Goal: Transaction & Acquisition: Purchase product/service

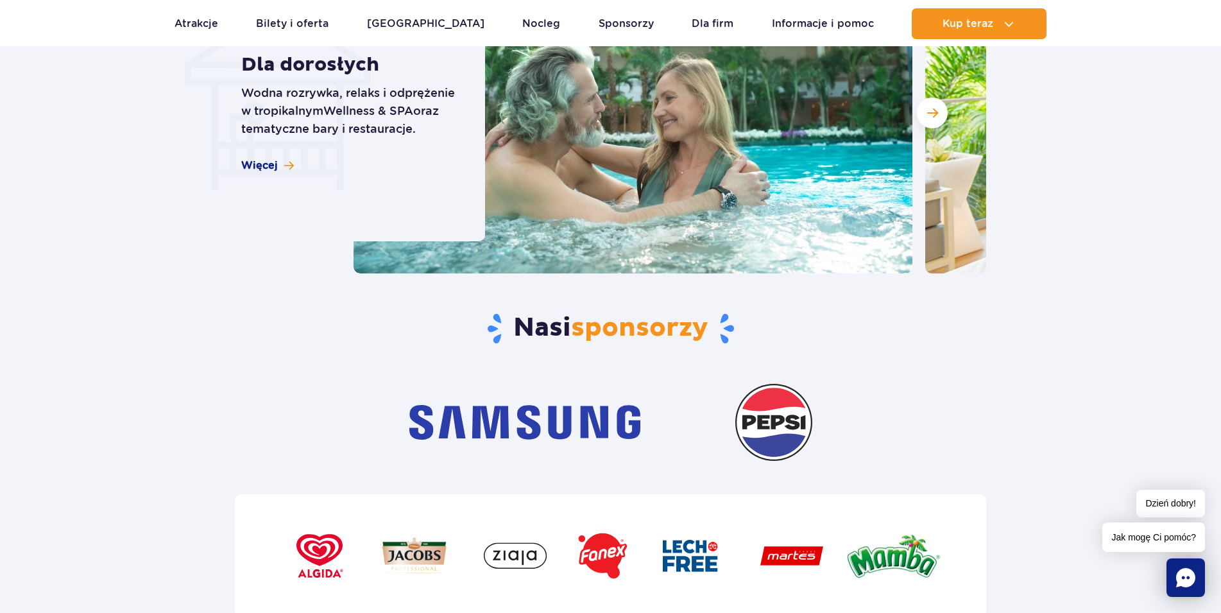
scroll to position [3206, 0]
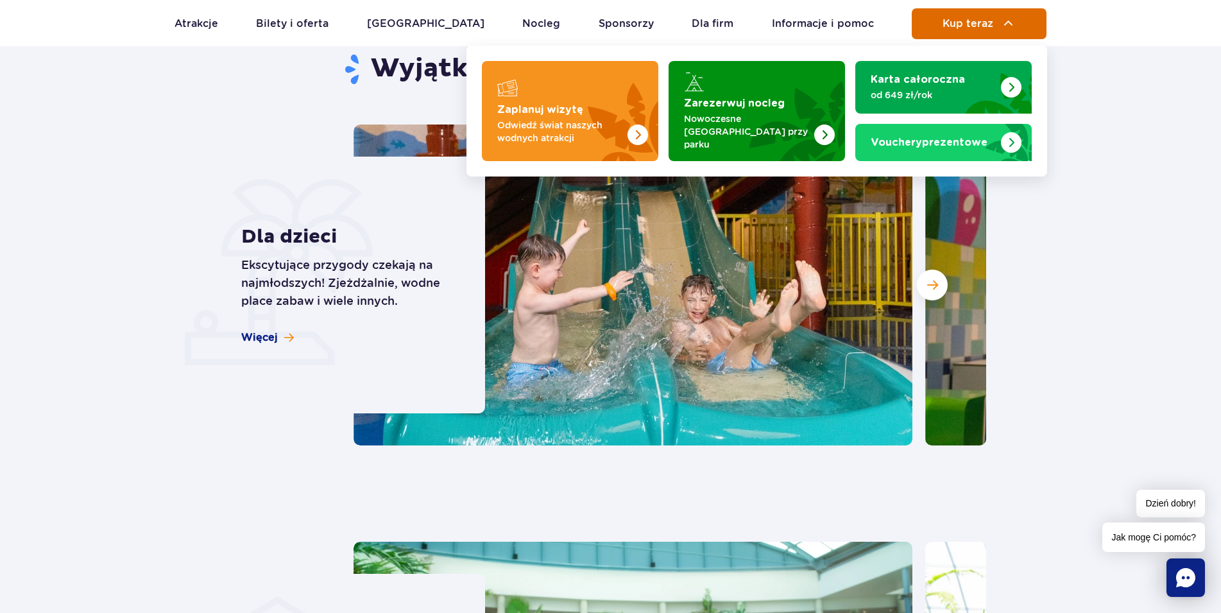
click at [945, 30] on span "Kup teraz" at bounding box center [967, 24] width 51 height 12
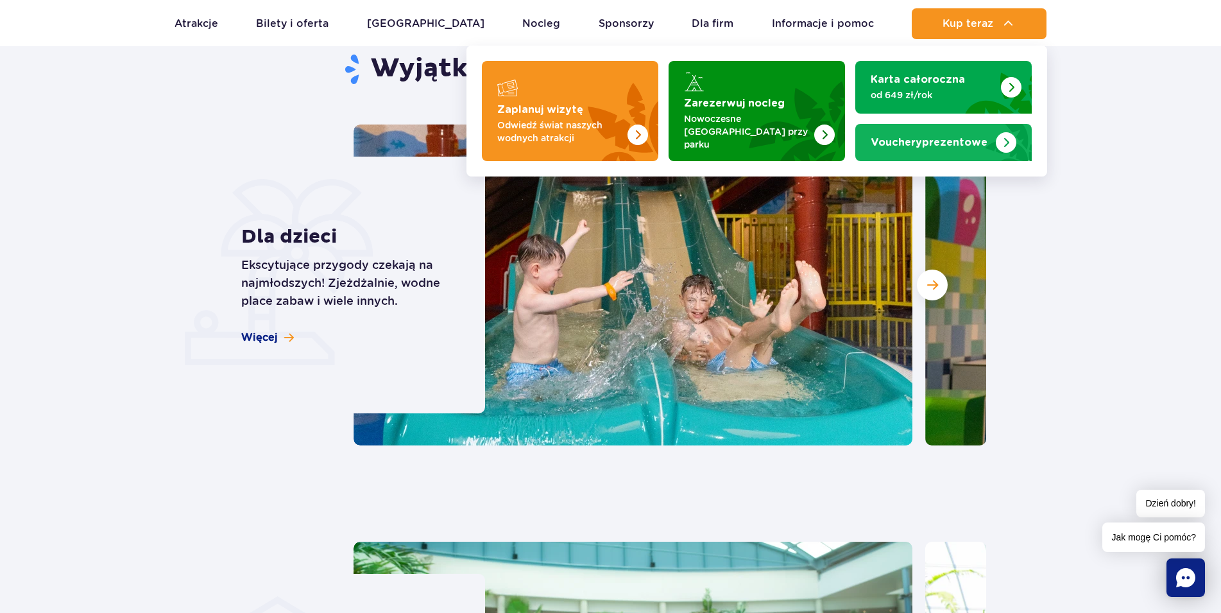
click at [907, 140] on span "Vouchery" at bounding box center [895, 142] width 51 height 10
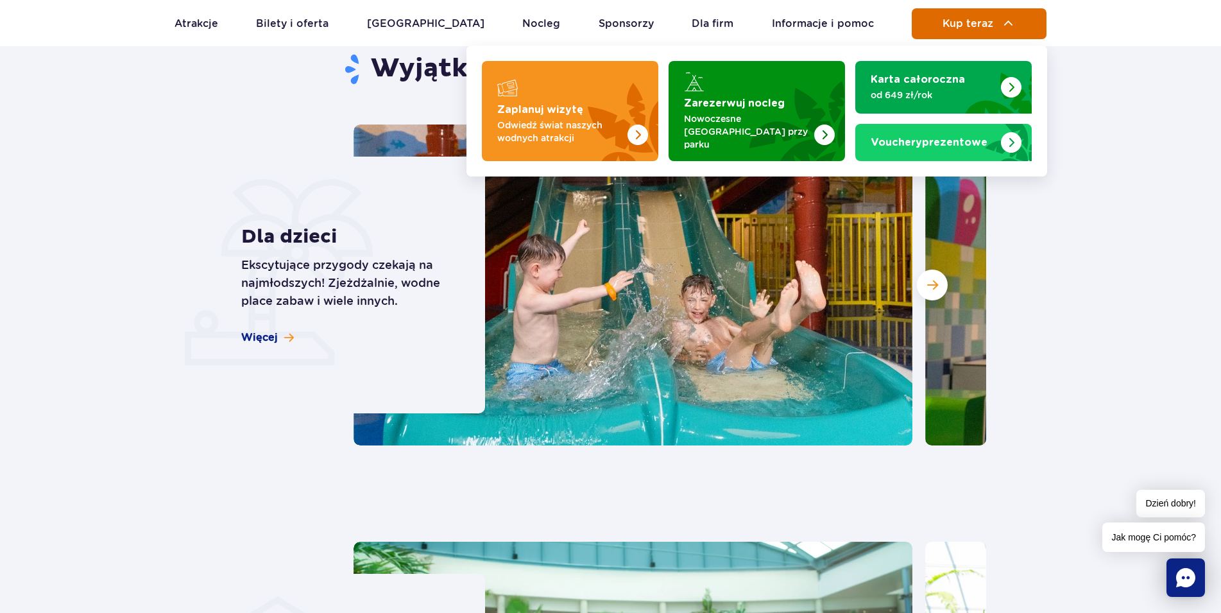
click at [963, 22] on span "Kup teraz" at bounding box center [967, 24] width 51 height 12
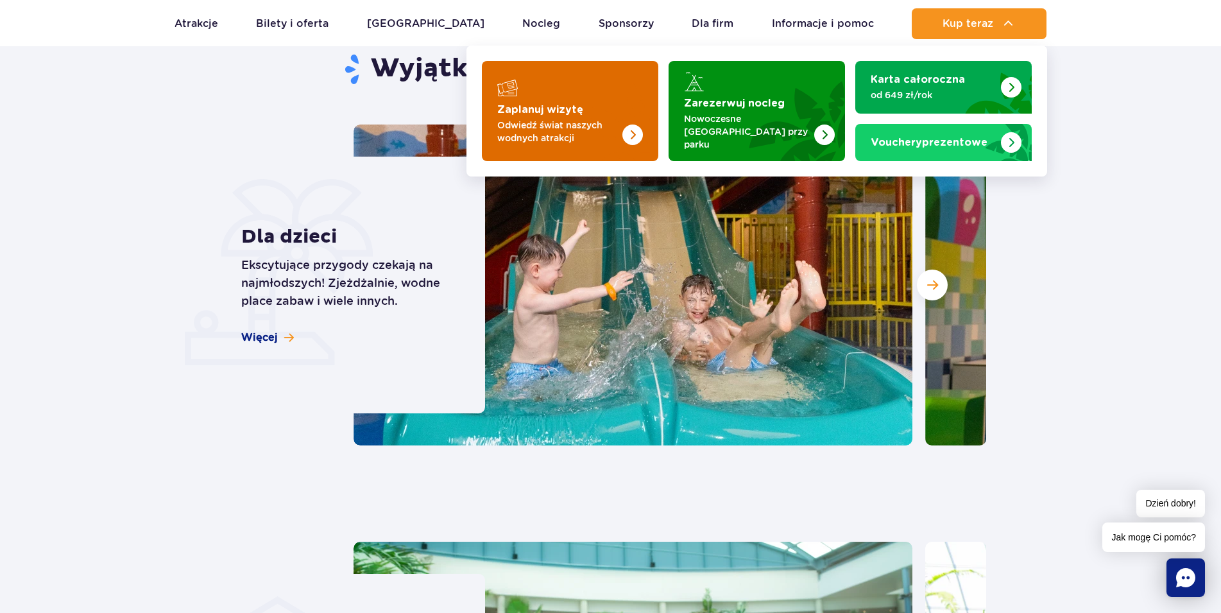
click at [551, 128] on p "Odwiedź świat naszych wodnych atrakcji" at bounding box center [559, 132] width 125 height 26
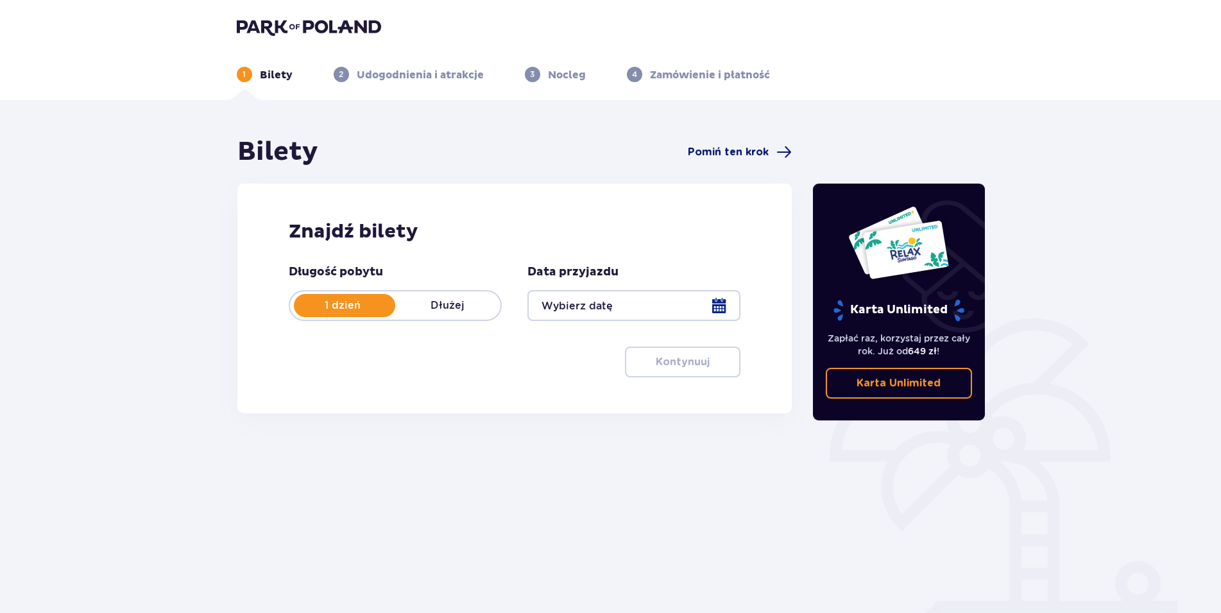
click at [716, 153] on span "Pomiń ten krok" at bounding box center [728, 152] width 81 height 14
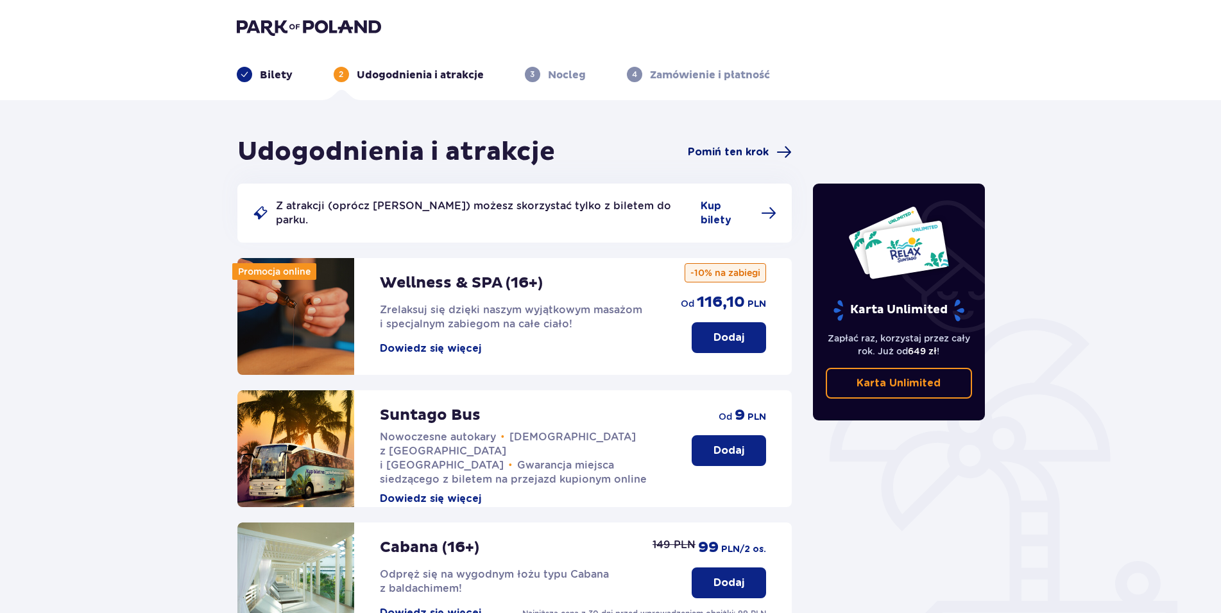
click at [698, 150] on span "Pomiń ten krok" at bounding box center [728, 152] width 81 height 14
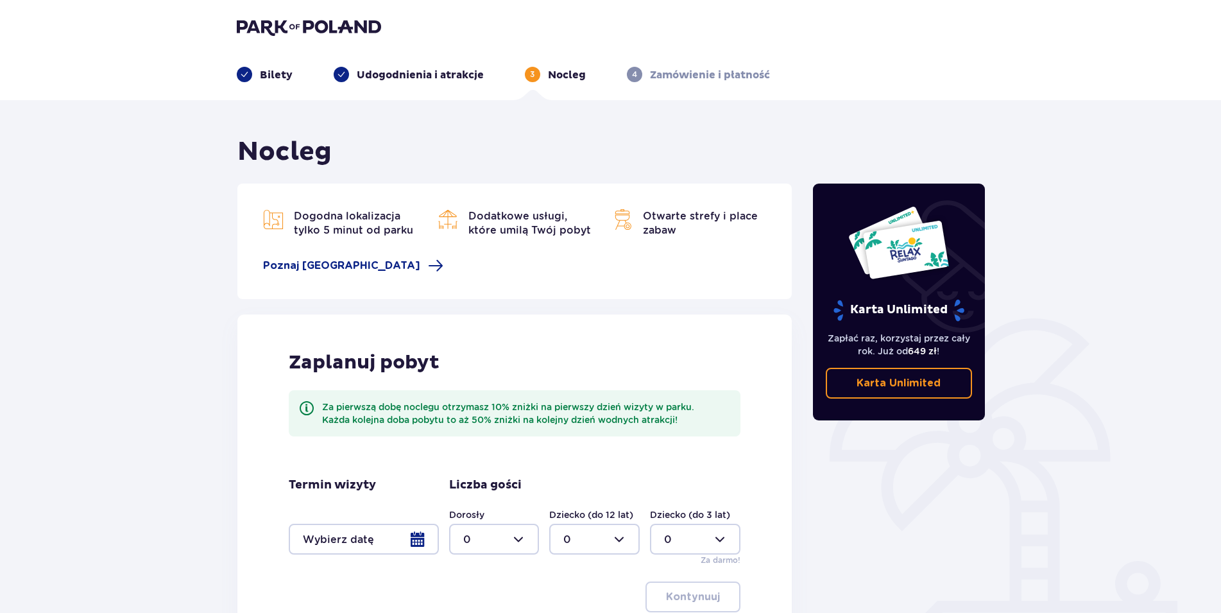
scroll to position [112, 0]
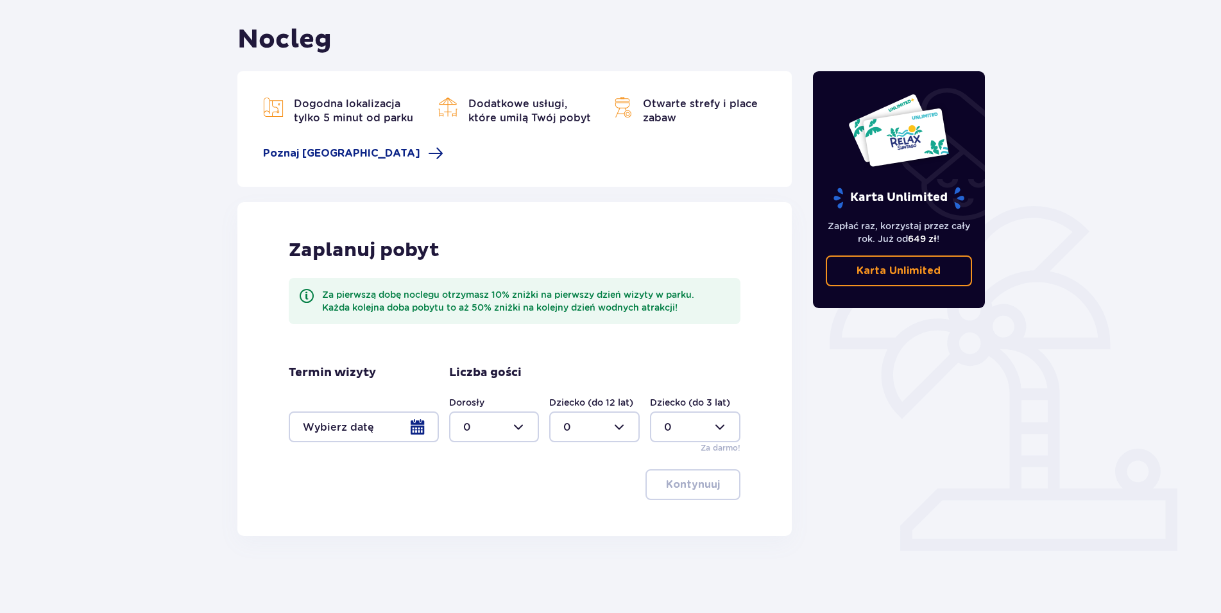
click at [417, 425] on div at bounding box center [364, 426] width 150 height 31
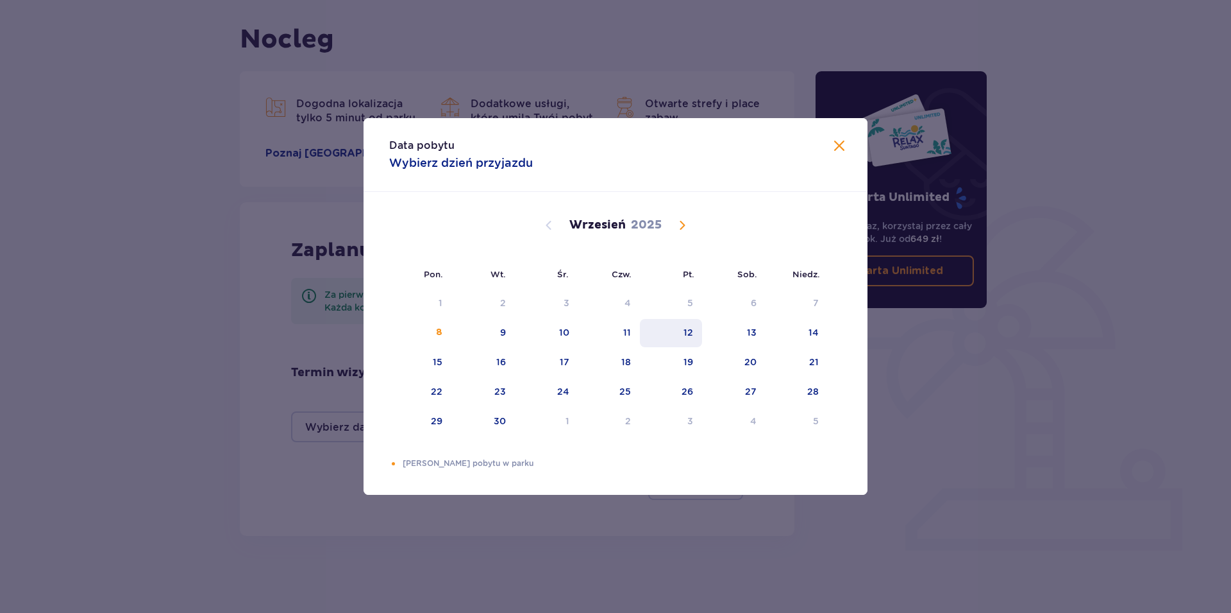
click at [700, 321] on div "12" at bounding box center [671, 333] width 62 height 28
click at [681, 332] on div "12" at bounding box center [671, 333] width 62 height 28
drag, startPoint x: 844, startPoint y: 148, endPoint x: 884, endPoint y: 137, distance: 41.1
click at [845, 148] on span at bounding box center [839, 146] width 15 height 15
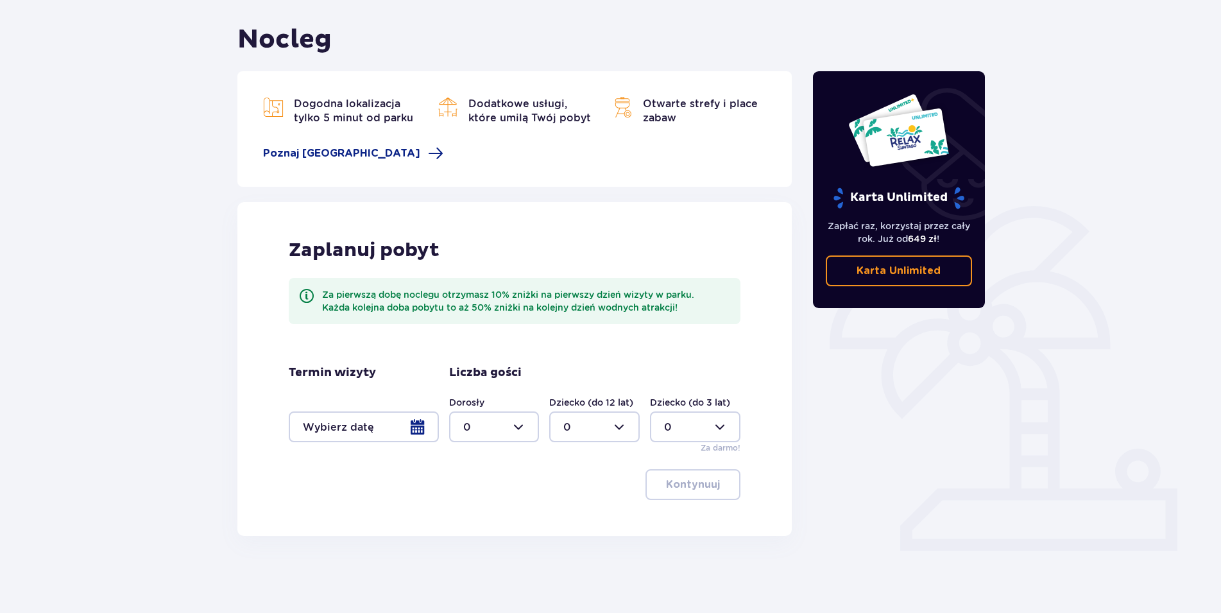
click at [410, 428] on div at bounding box center [364, 426] width 150 height 31
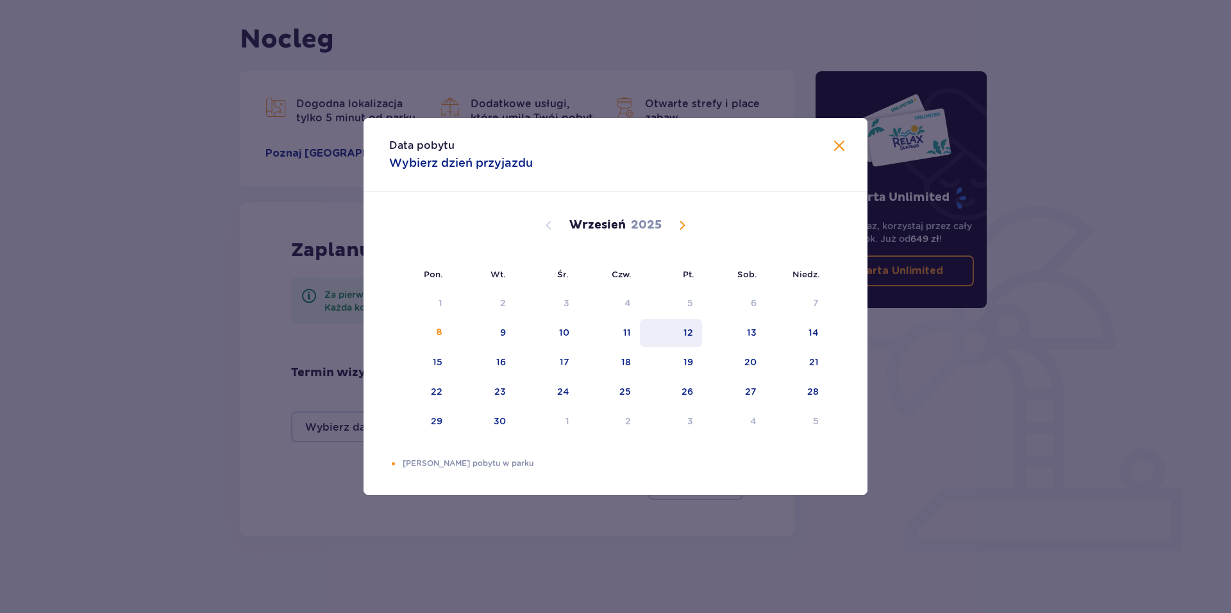
click at [682, 326] on div "12" at bounding box center [671, 333] width 62 height 28
click at [675, 335] on div "12" at bounding box center [671, 333] width 62 height 28
click at [843, 140] on span at bounding box center [839, 146] width 15 height 15
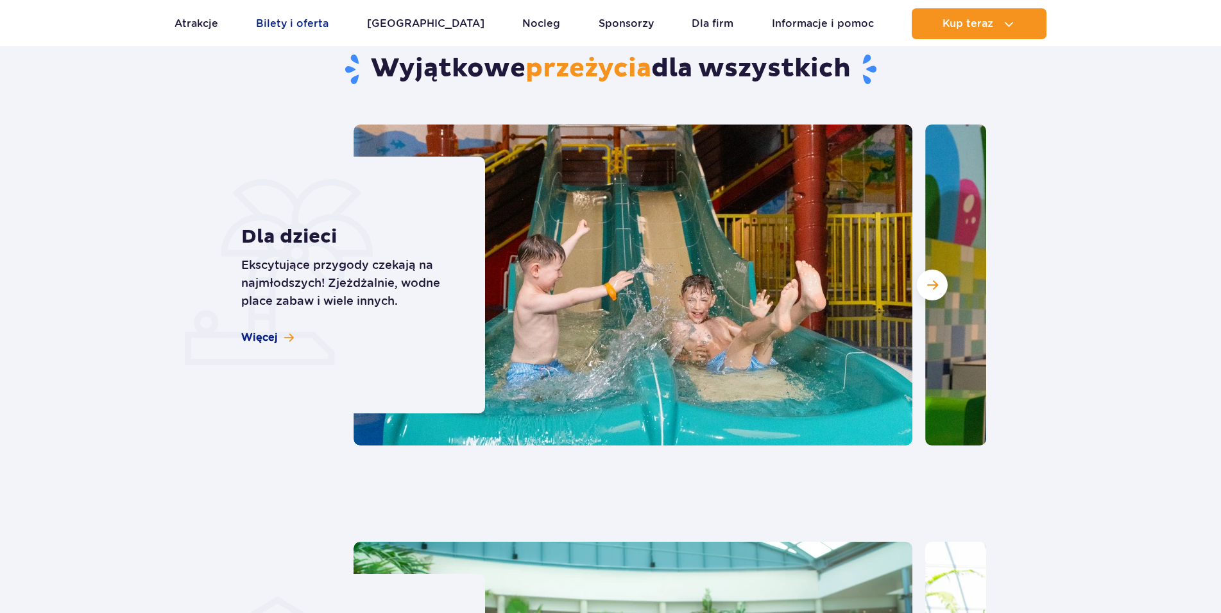
scroll to position [3206, 0]
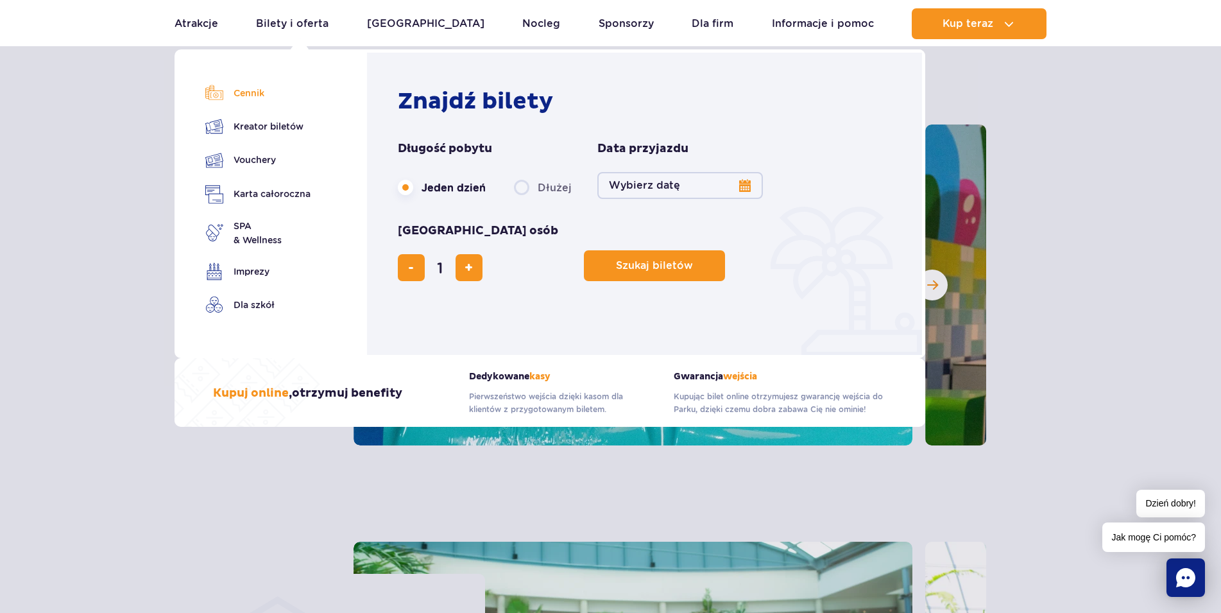
click at [242, 99] on link "Cennik" at bounding box center [257, 93] width 105 height 18
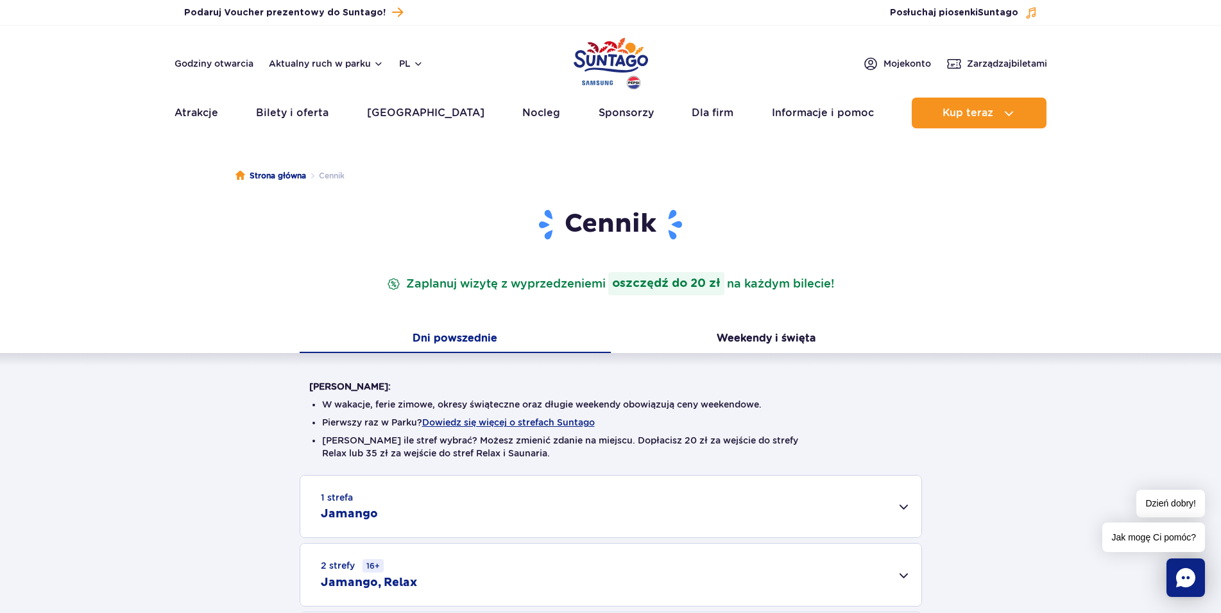
click at [966, 416] on div "[PERSON_NAME]: W wakacje, ferie zimowe, okresy świąteczne oraz długie weekendy …" at bounding box center [610, 514] width 1221 height 322
click at [40, 399] on div "[PERSON_NAME]: W wakacje, ferie zimowe, okresy świąteczne oraz długie weekendy …" at bounding box center [610, 514] width 1221 height 322
click at [427, 512] on div "1 strefa Jamango" at bounding box center [610, 506] width 621 height 62
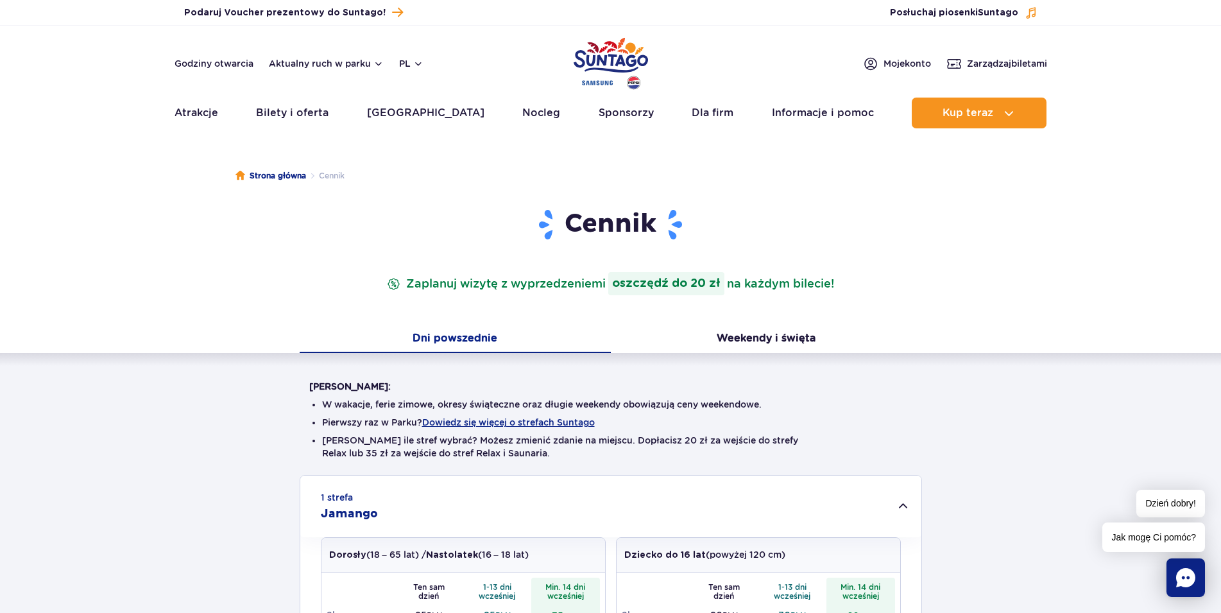
click at [427, 512] on div "1 strefa Jamango" at bounding box center [610, 506] width 621 height 62
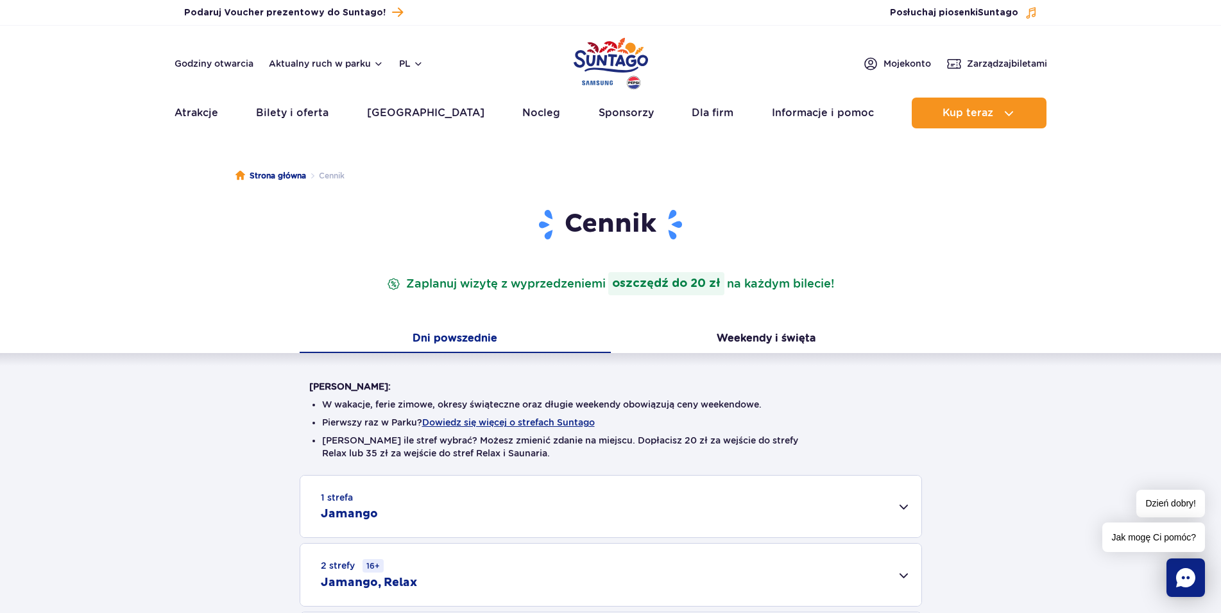
scroll to position [262, 0]
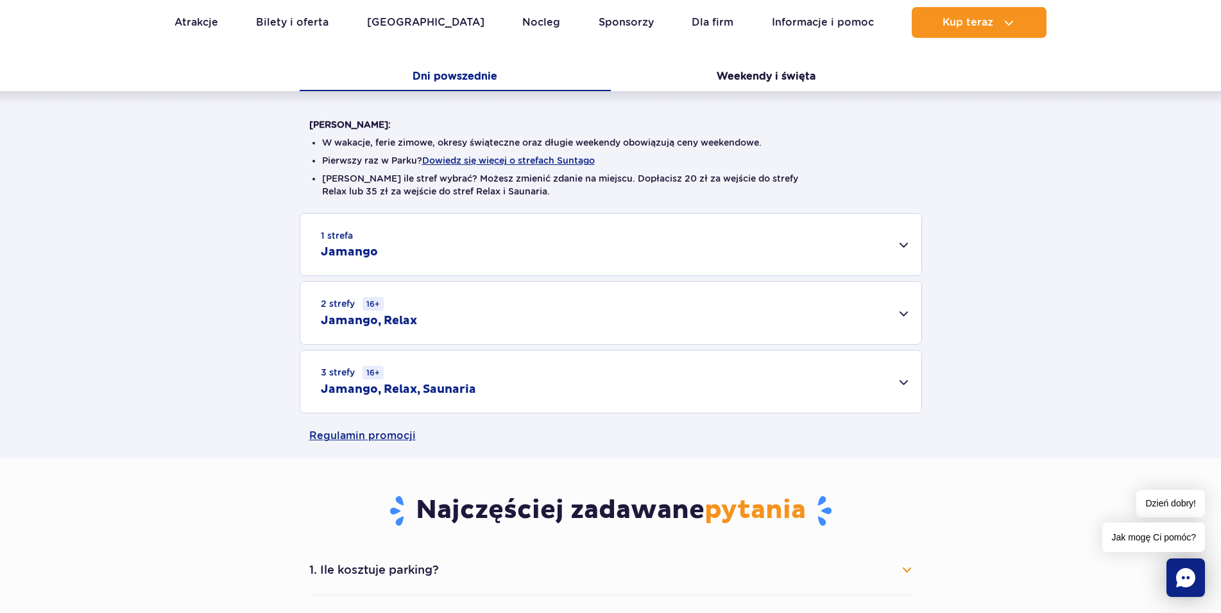
click at [905, 240] on div "1 strefa Jamango" at bounding box center [610, 245] width 621 height 62
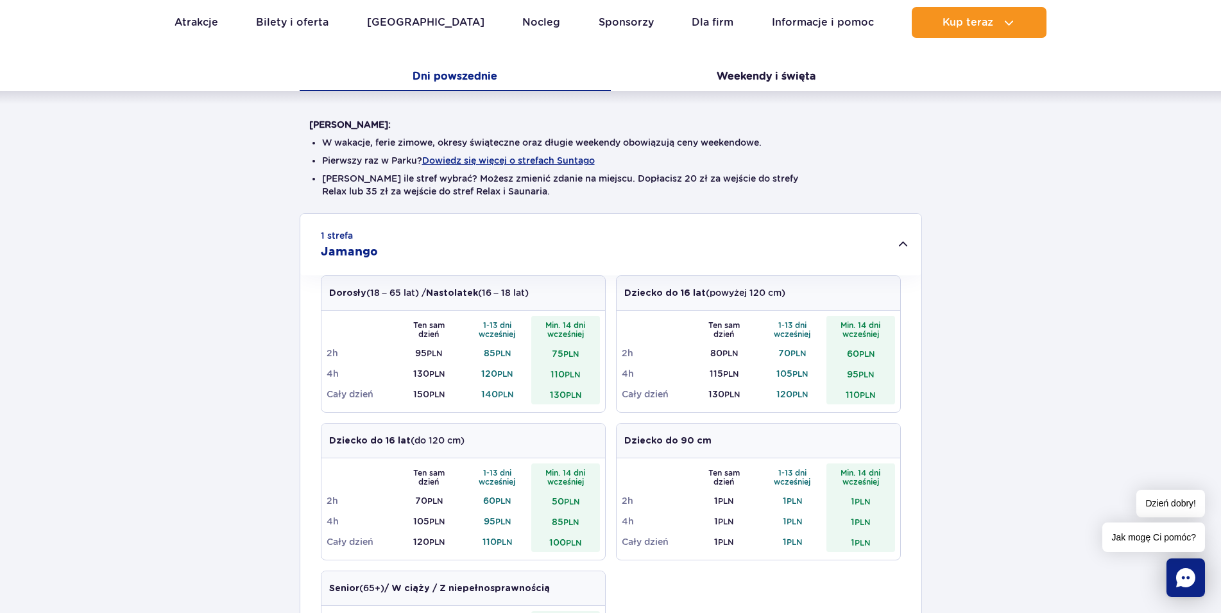
scroll to position [327, 0]
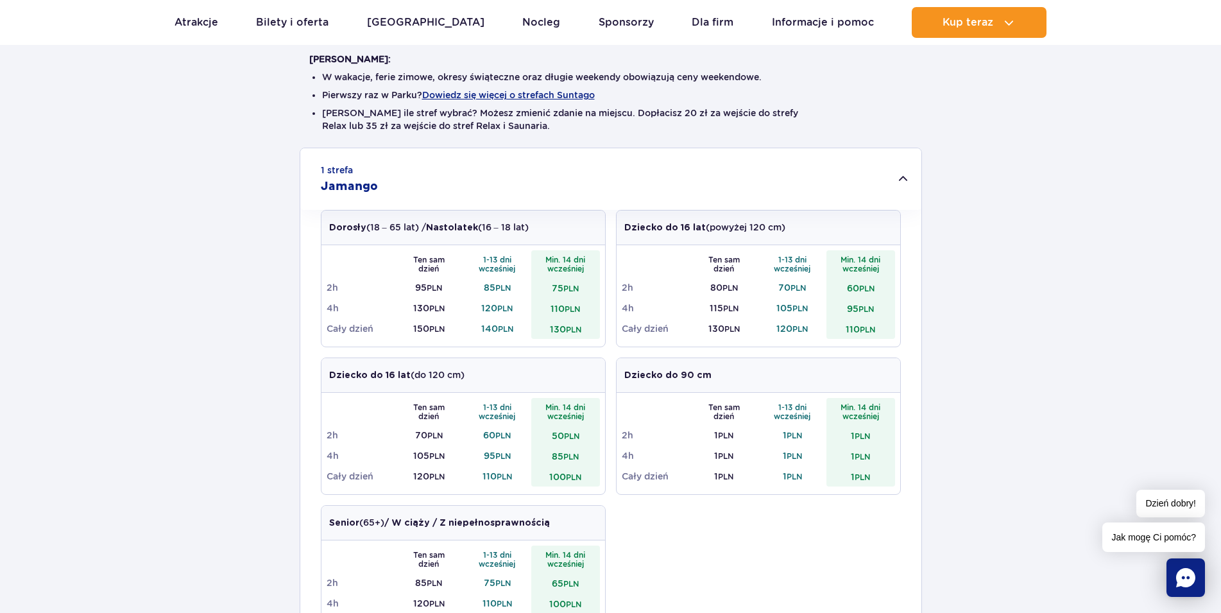
click at [500, 301] on td "120 PLN" at bounding box center [497, 308] width 69 height 21
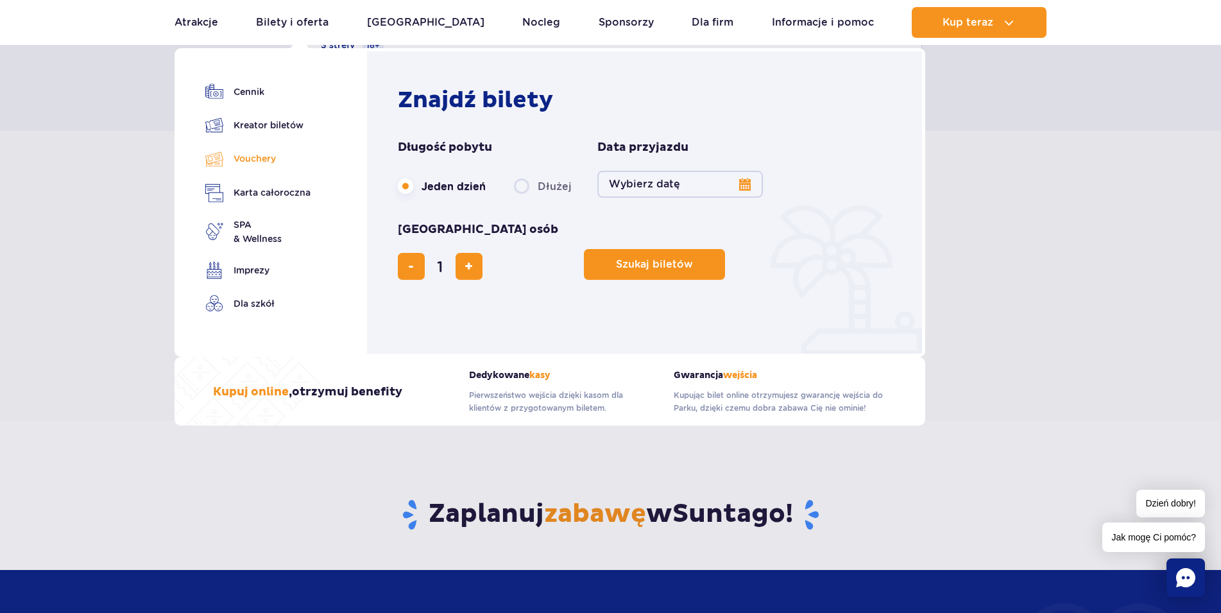
scroll to position [523, 0]
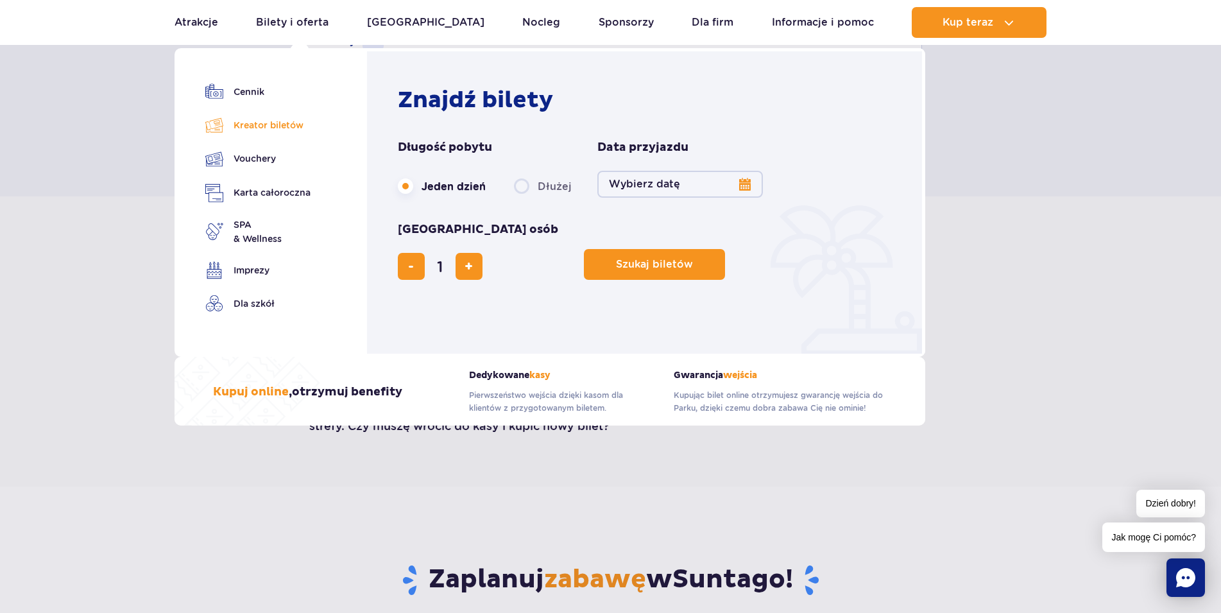
click at [255, 124] on link "Kreator biletów" at bounding box center [257, 125] width 105 height 18
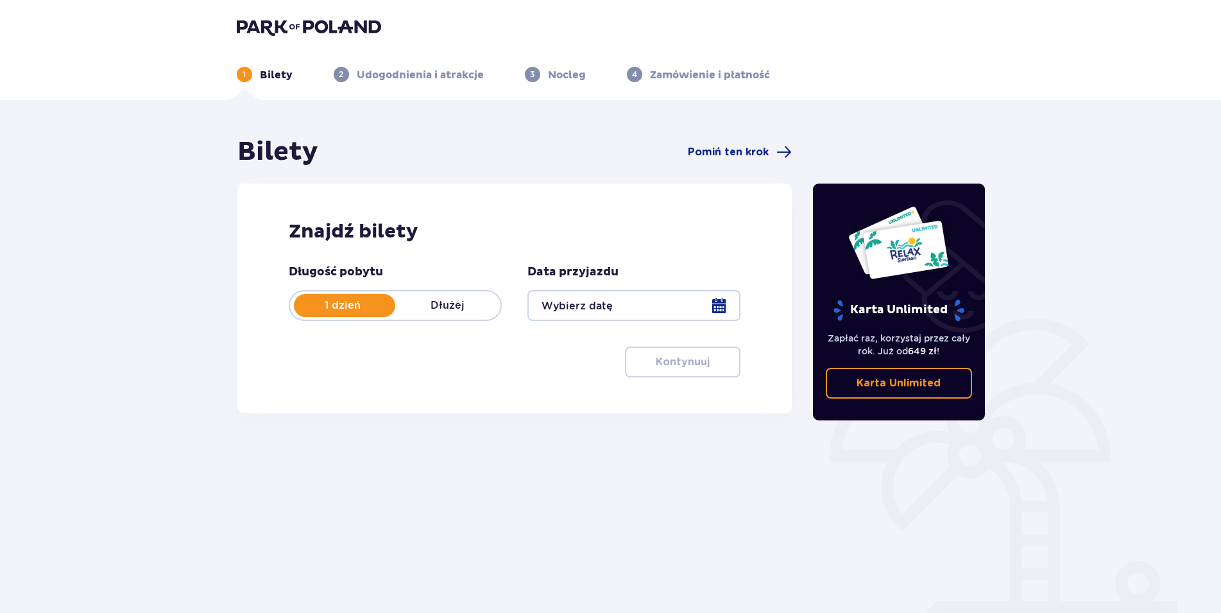
click at [724, 302] on div at bounding box center [633, 305] width 213 height 31
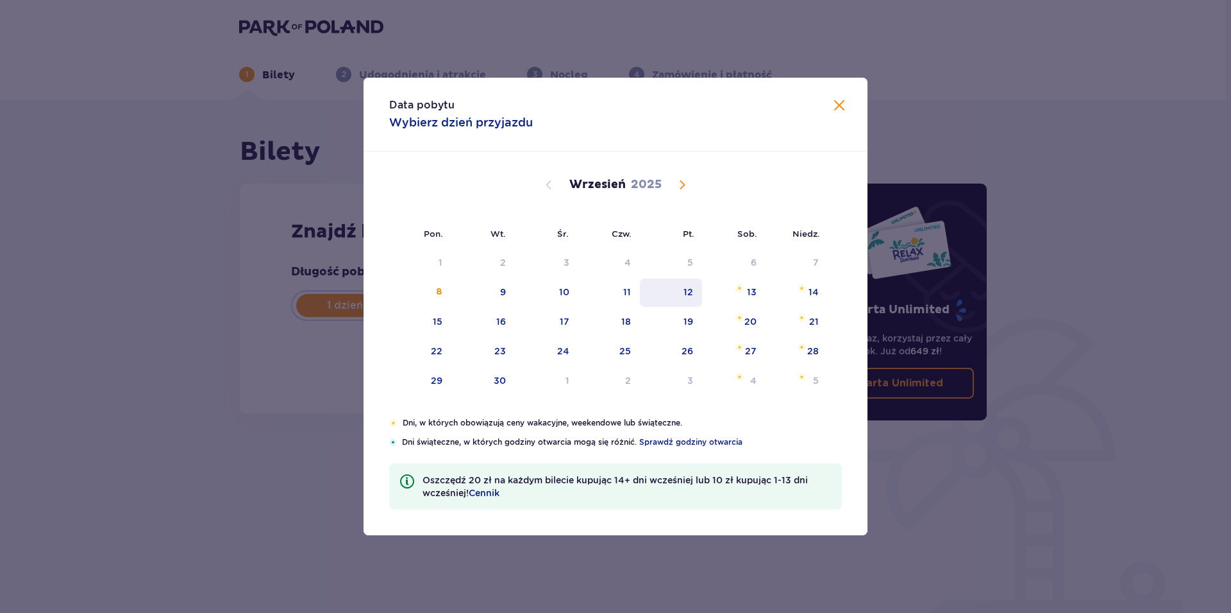
click at [689, 285] on div "12" at bounding box center [671, 292] width 62 height 28
type input "12.09.25"
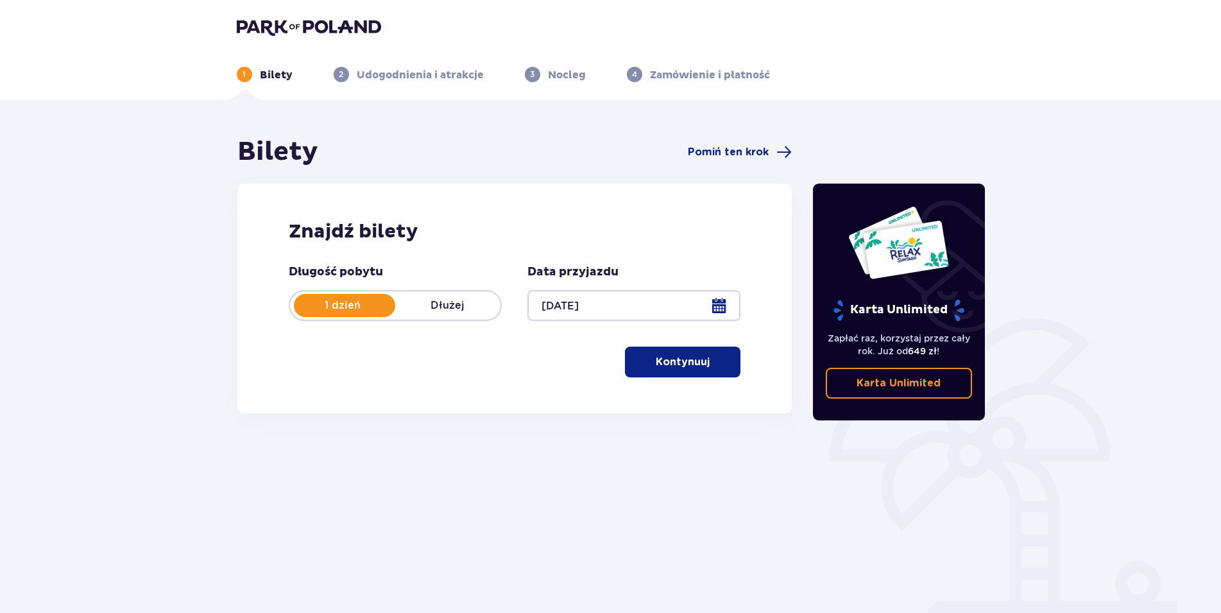
click at [656, 371] on button "Kontynuuj" at bounding box center [682, 361] width 115 height 31
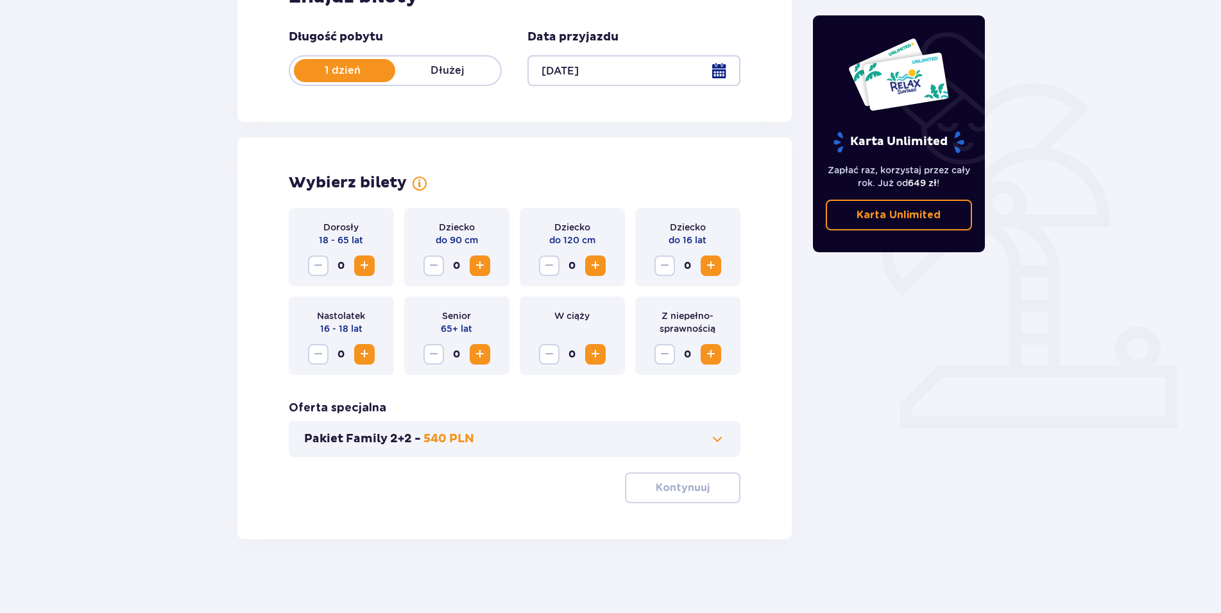
scroll to position [238, 0]
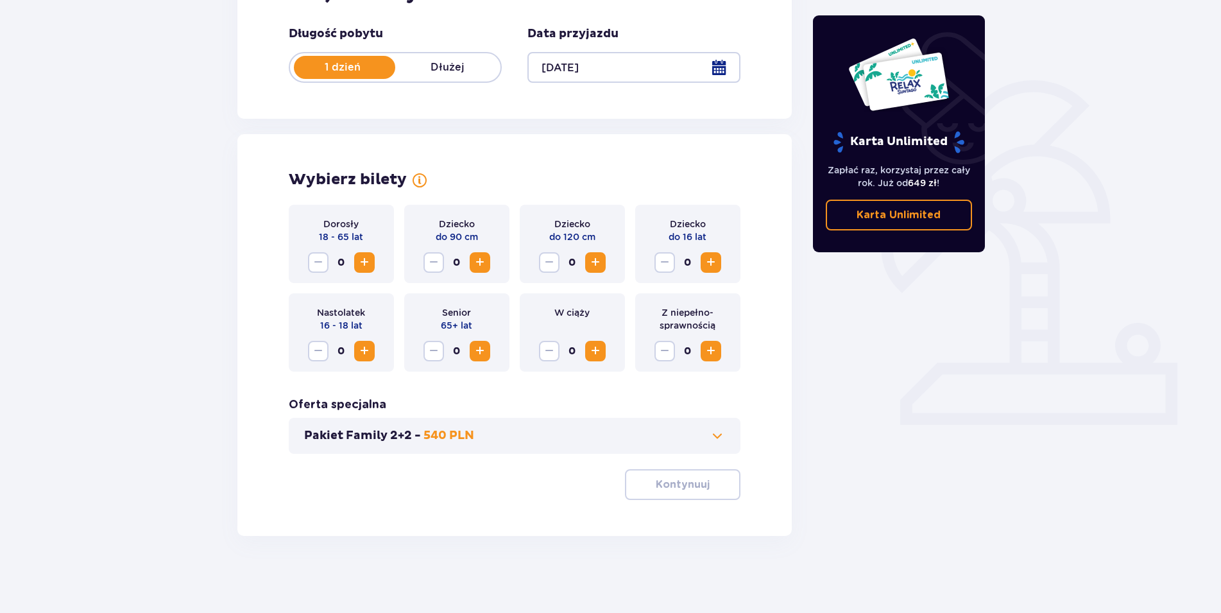
click at [707, 258] on span "Increase" at bounding box center [710, 262] width 15 height 15
click at [363, 266] on span "Increase" at bounding box center [364, 262] width 15 height 15
drag, startPoint x: 678, startPoint y: 492, endPoint x: 942, endPoint y: 407, distance: 277.7
click at [679, 492] on button "Kontynuuj" at bounding box center [682, 484] width 115 height 31
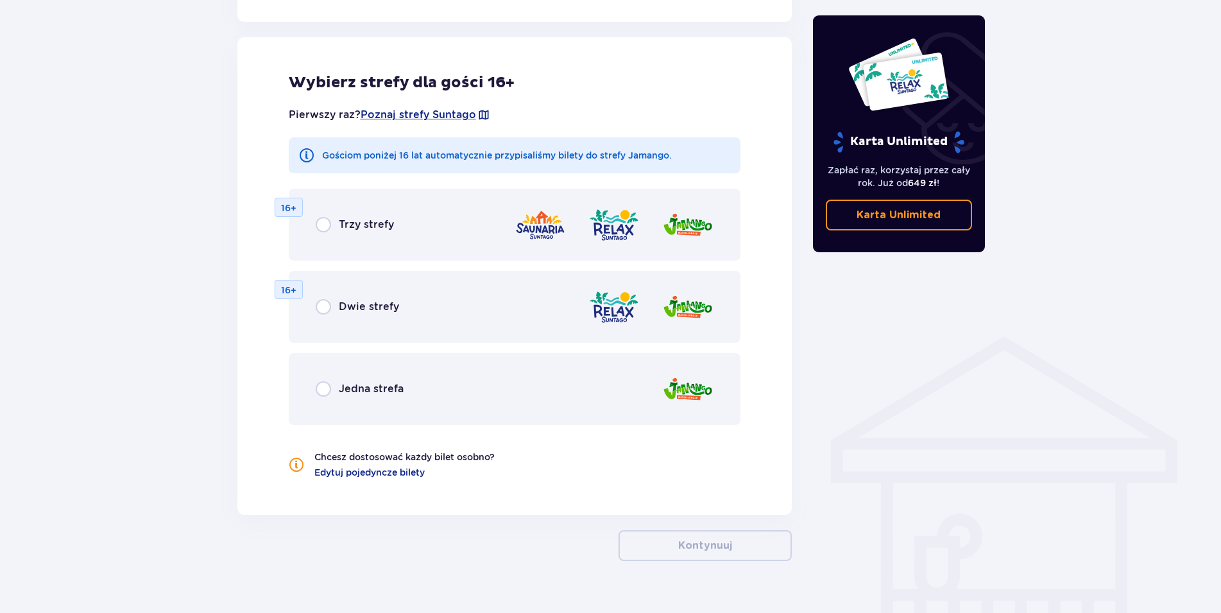
scroll to position [712, 0]
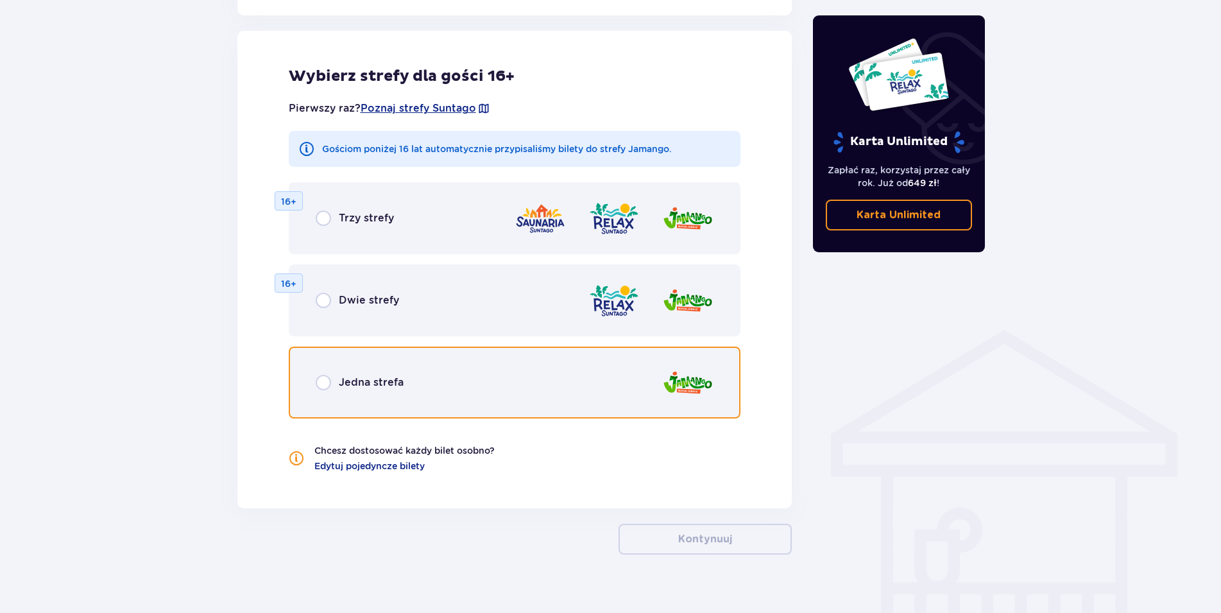
click at [325, 383] on input "radio" at bounding box center [323, 382] width 15 height 15
radio input "true"
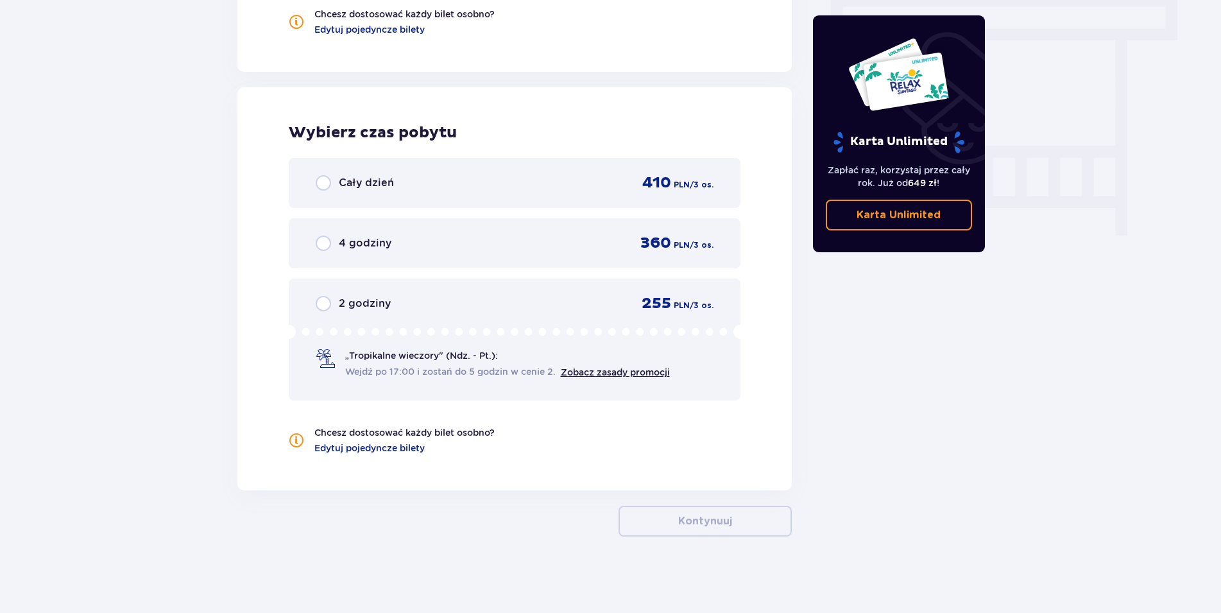
scroll to position [1149, 0]
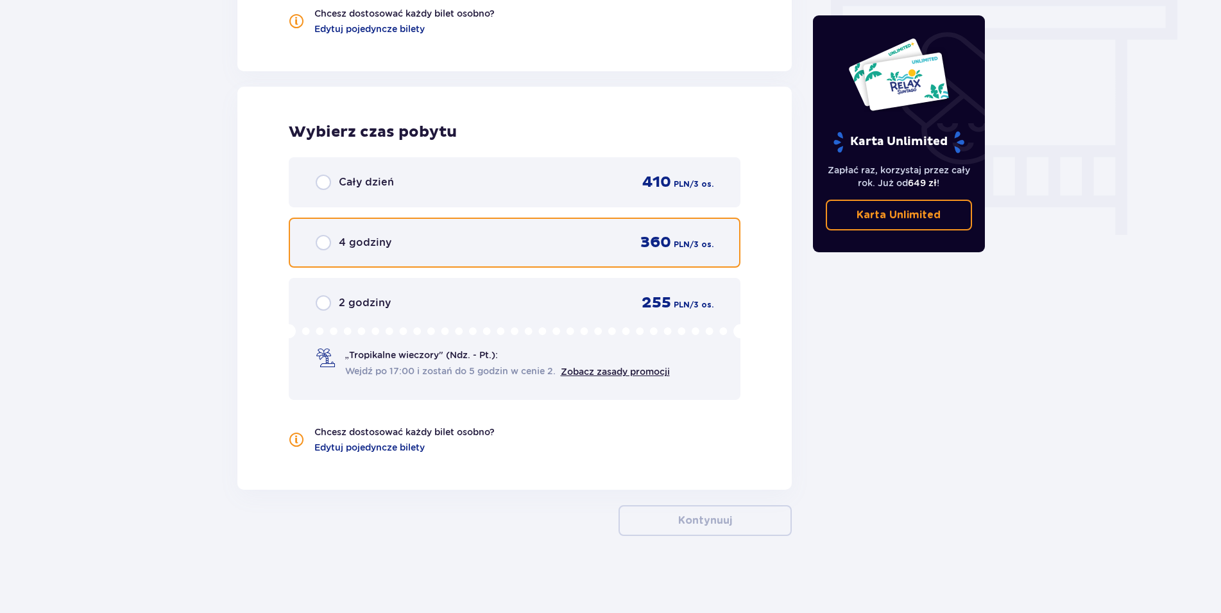
click at [327, 239] on input "radio" at bounding box center [323, 242] width 15 height 15
radio input "true"
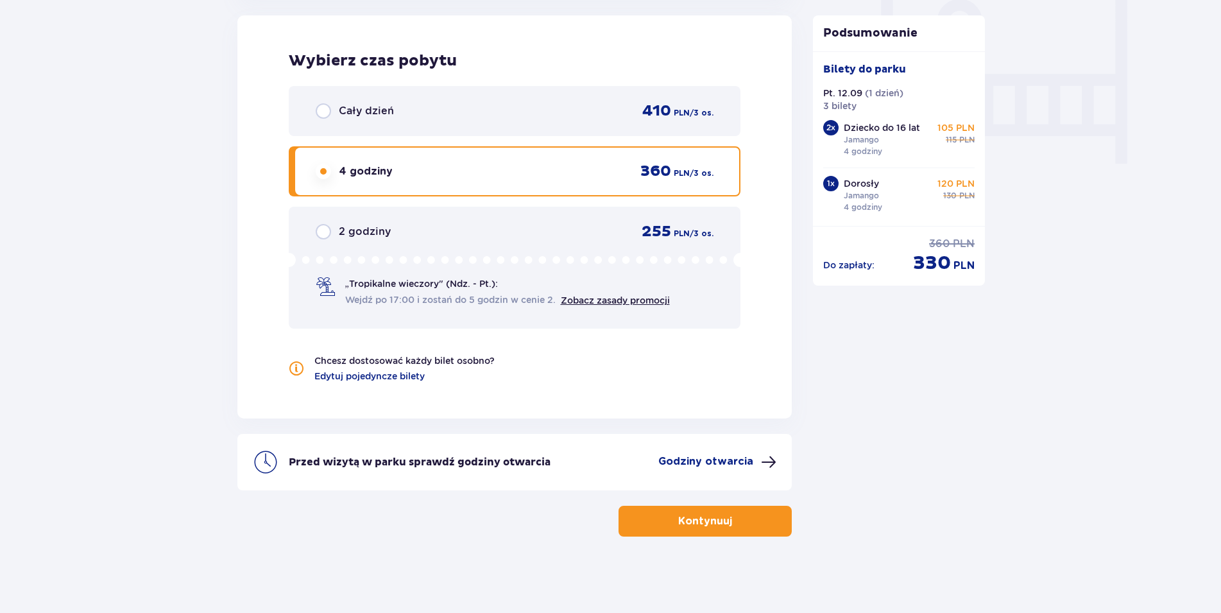
scroll to position [1221, 0]
click at [727, 525] on span "button" at bounding box center [734, 519] width 15 height 15
